Goal: Task Accomplishment & Management: Complete application form

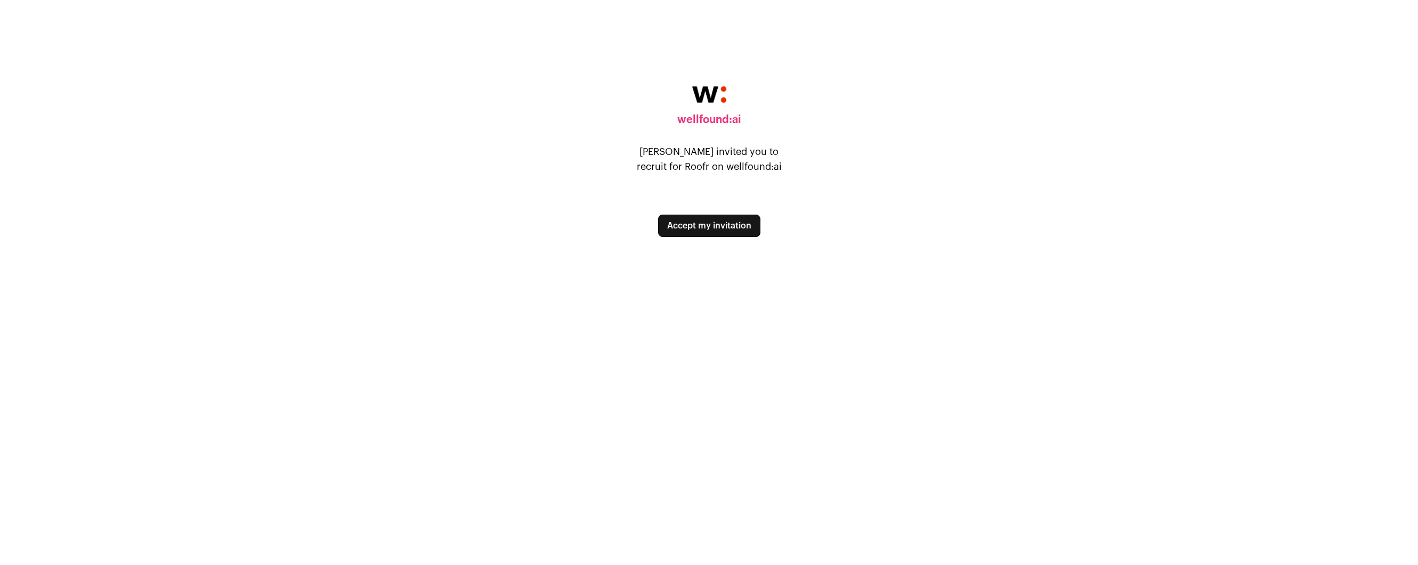
click at [743, 228] on button "Accept my invitation" at bounding box center [709, 226] width 102 height 22
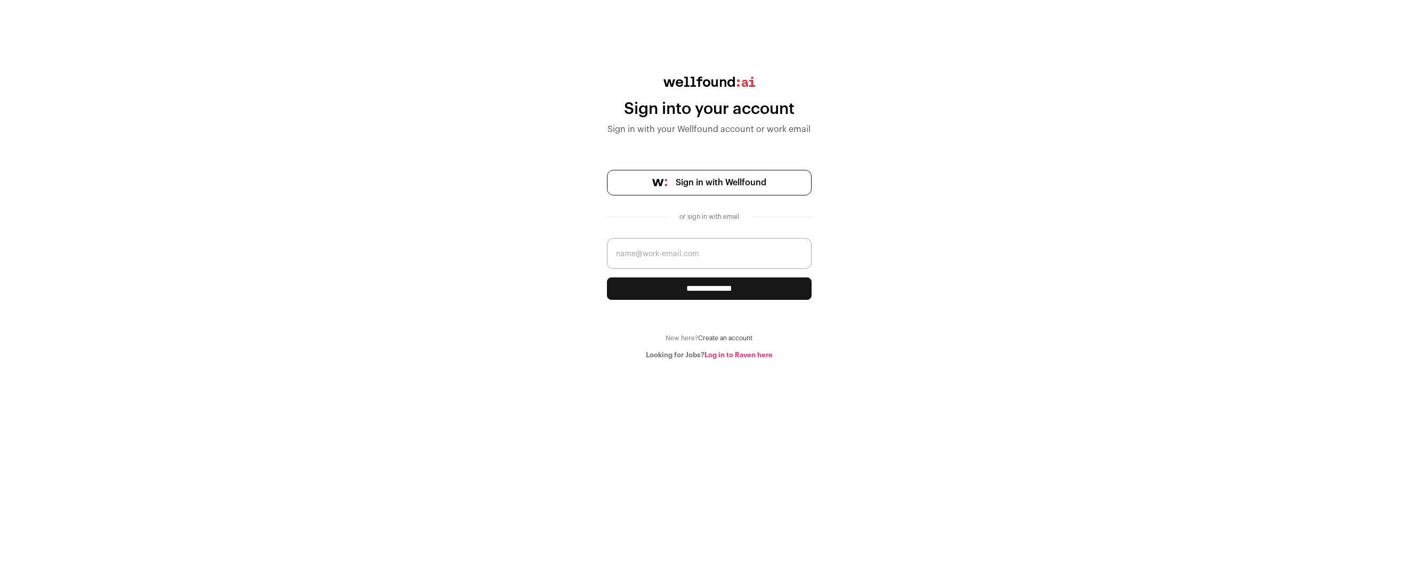
click at [726, 174] on link "Sign in with Wellfound" at bounding box center [709, 183] width 205 height 26
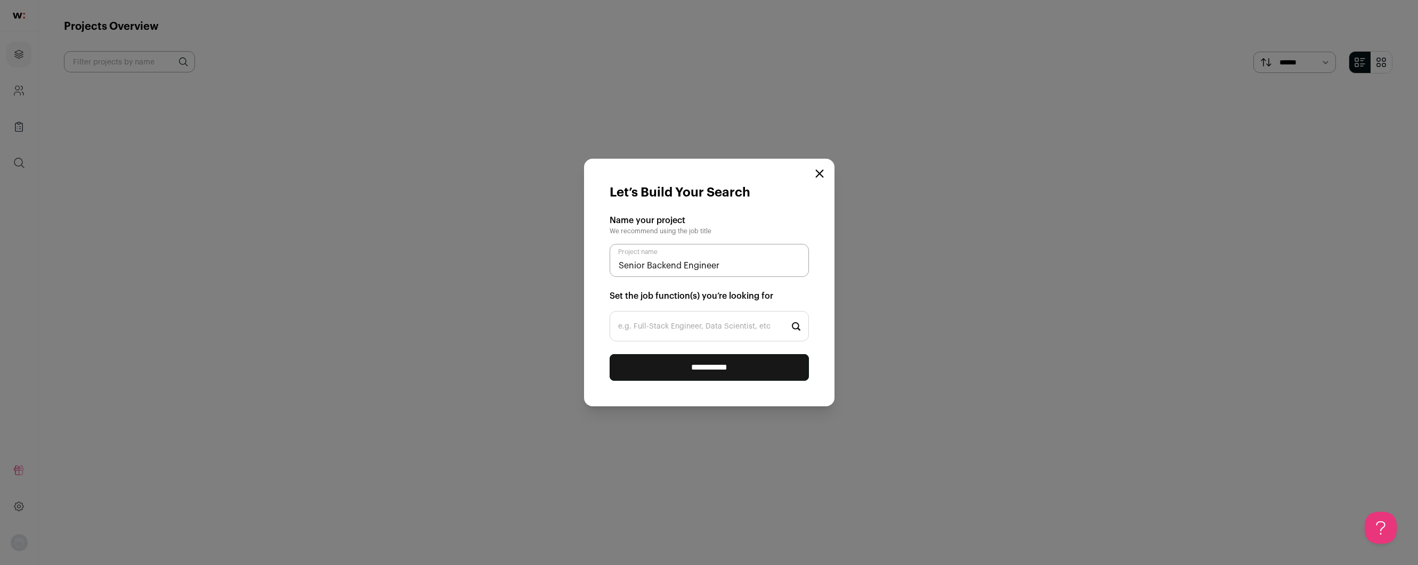
type input "Senior Backend Engineer"
click at [695, 323] on input "e.g. Full-Stack Engineer, Data Scientist, etc" at bounding box center [708, 326] width 199 height 30
click at [712, 264] on input "Senior Backend Engineer" at bounding box center [708, 260] width 199 height 33
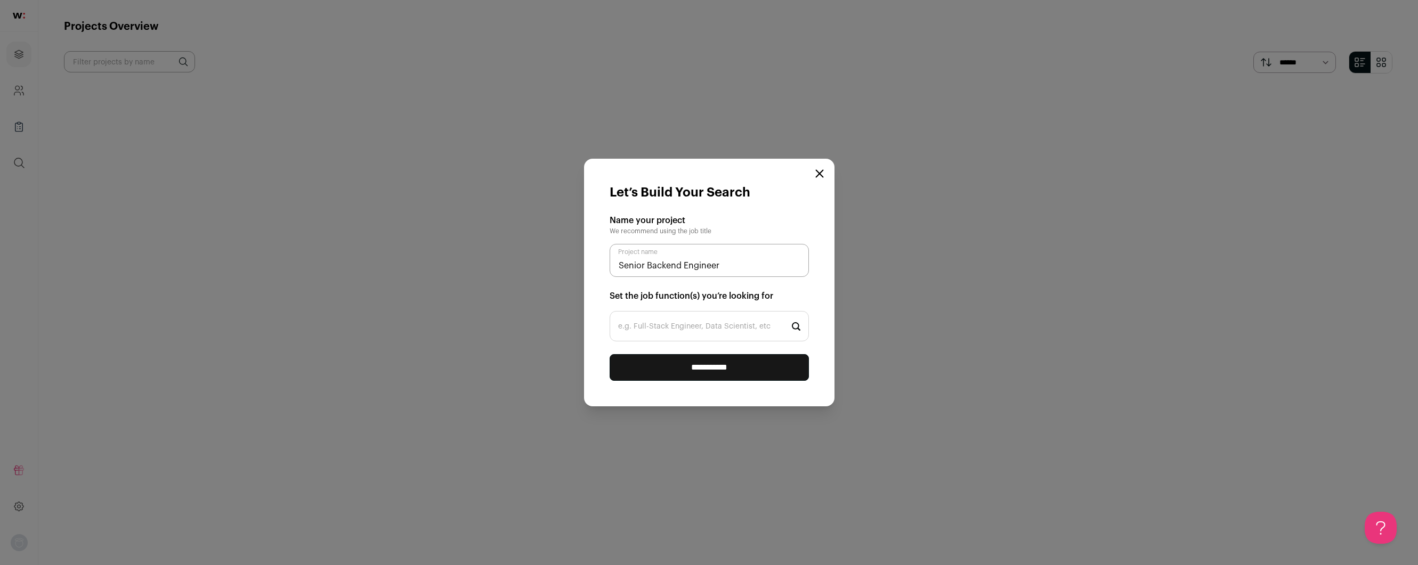
click at [714, 323] on input "e.g. Full-Stack Engineer, Data Scientist, etc" at bounding box center [708, 326] width 199 height 30
paste input "Senior Backend Engineer"
type input "Senior Backend Engineer"
click at [736, 374] on input "**********" at bounding box center [708, 367] width 199 height 27
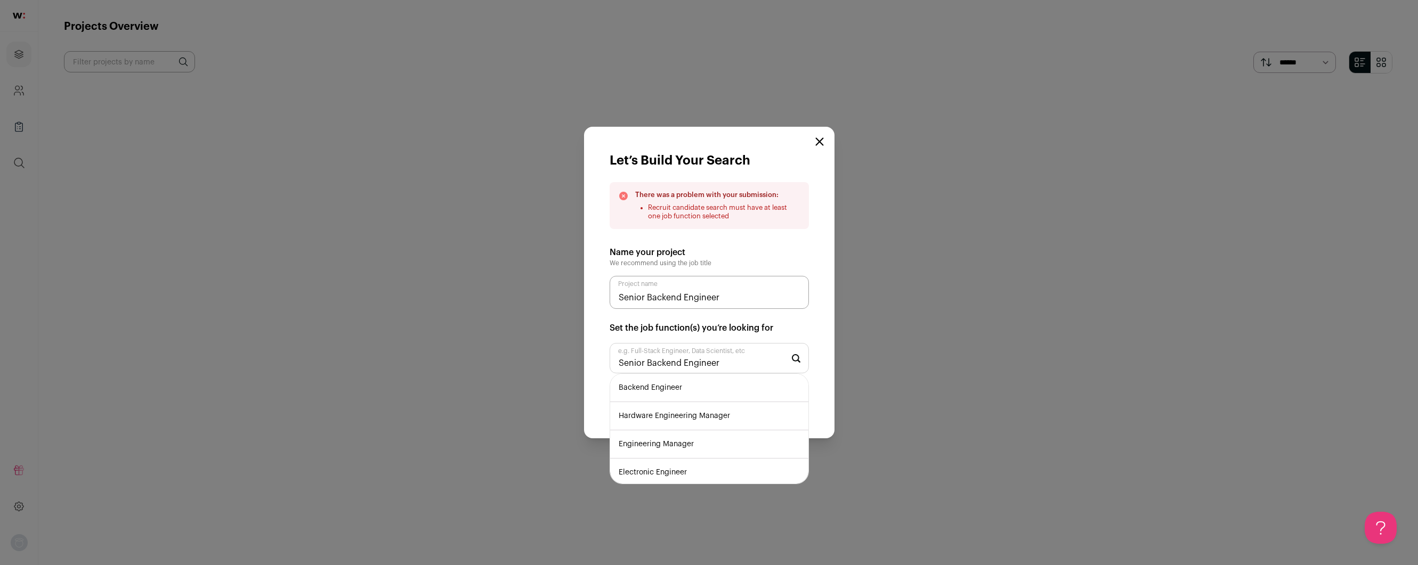
click at [769, 243] on form "Let’s Build Your Search There was a problem with your submission: Recruit candi…" at bounding box center [709, 283] width 250 height 312
click at [697, 384] on li "Backend Engineer" at bounding box center [709, 388] width 198 height 28
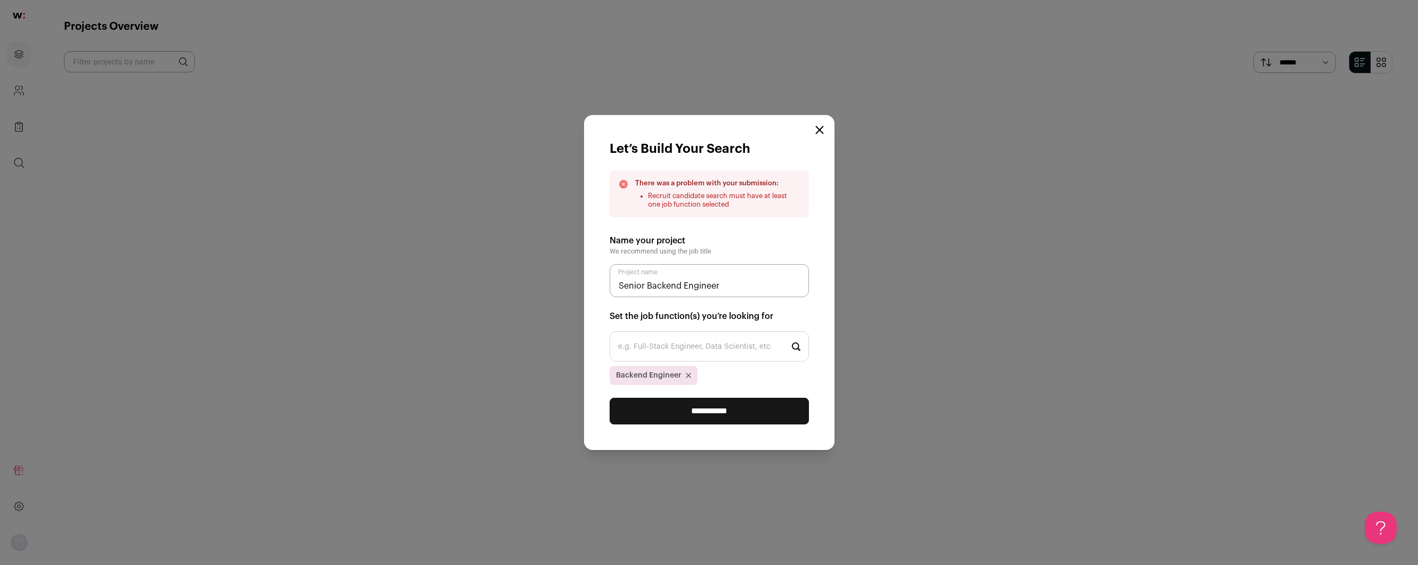
click at [740, 411] on input "**********" at bounding box center [708, 411] width 199 height 27
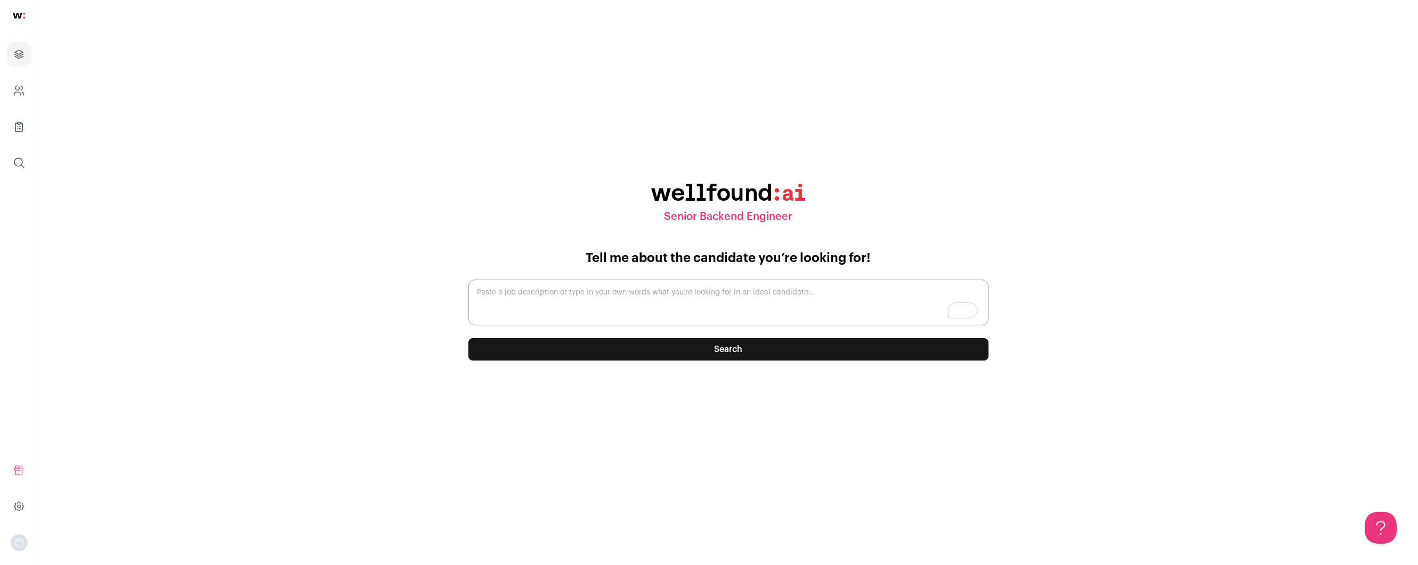
click at [736, 294] on textarea "Paste a job description or type in your own words what you’re looking for in an…" at bounding box center [728, 303] width 520 height 46
click at [592, 284] on textarea "Paste a job description or type in your own words what you’re looking for in an…" at bounding box center [728, 303] width 520 height 46
paste textarea "Lo Ipsum, do’si ametcons adip eli seddoeius. Te incididunt utlabo etdolore ma a…"
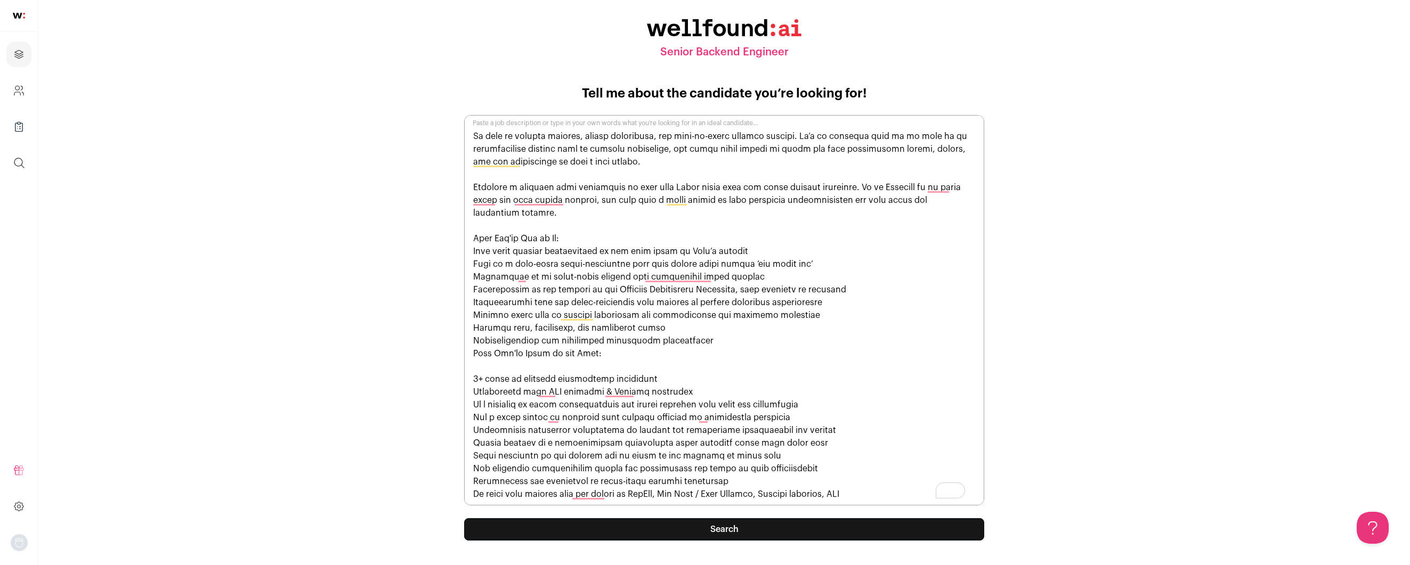
scroll to position [48, 0]
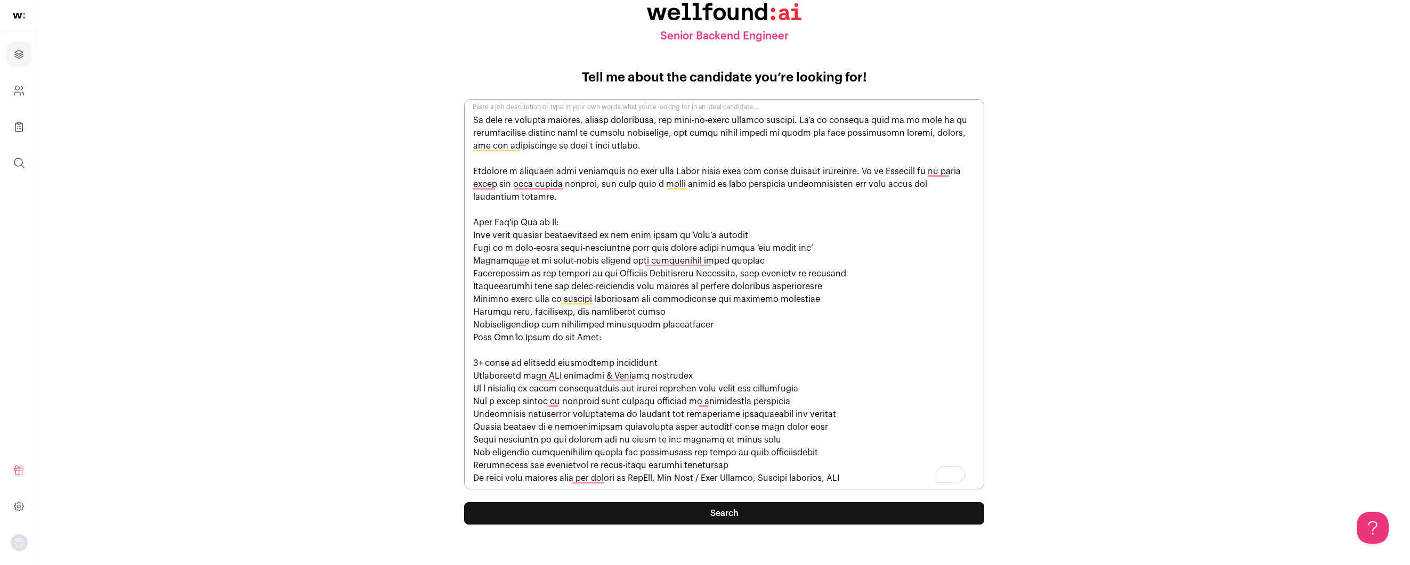
type textarea "Lo Ipsum, do’si ametcons adip eli seddoeius. Te incididunt utlabo etdolore ma a…"
click at [784, 517] on button "Search" at bounding box center [724, 513] width 520 height 22
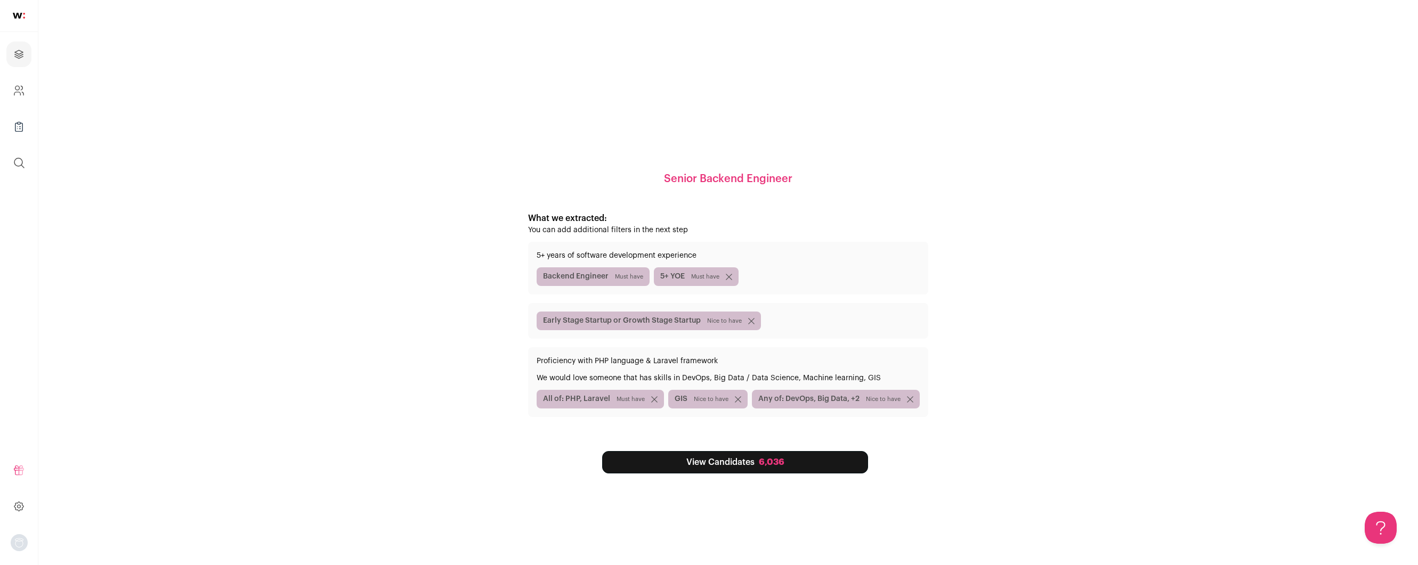
click at [735, 401] on icon "submit" at bounding box center [738, 399] width 6 height 6
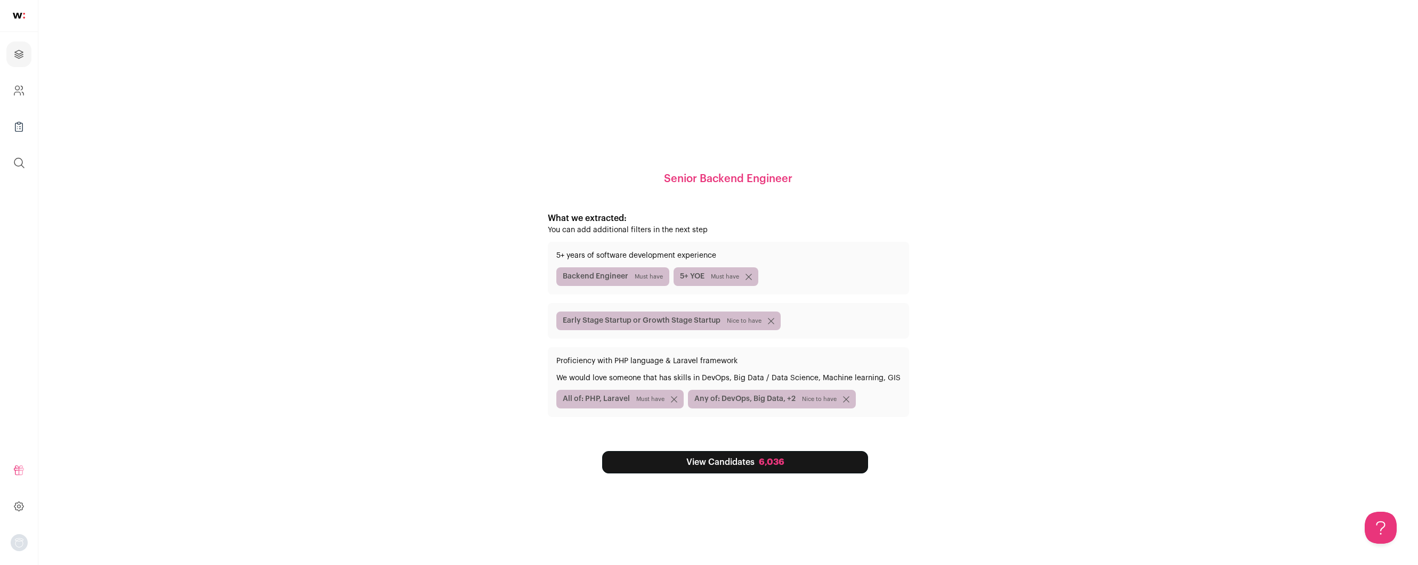
click at [847, 400] on icon "submit" at bounding box center [846, 399] width 6 height 6
click at [793, 466] on link "View Candidates 6,036" at bounding box center [735, 462] width 266 height 22
